Goal: Find specific page/section: Find specific page/section

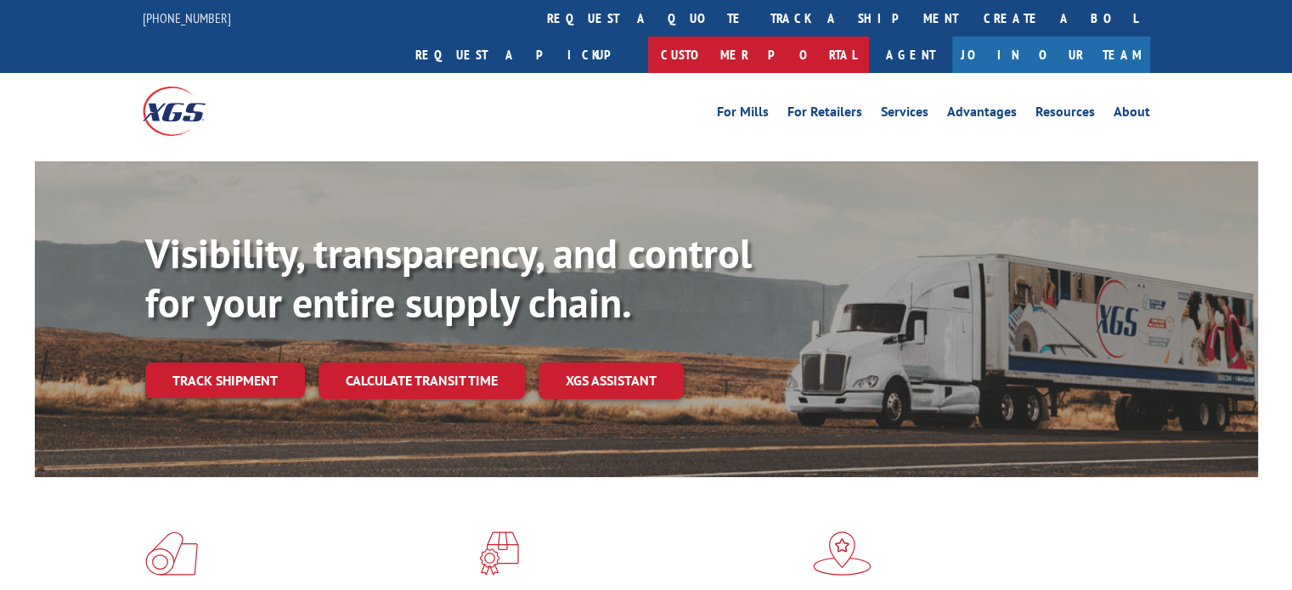
click at [869, 37] on link "Customer Portal" at bounding box center [758, 55] width 221 height 37
